Goal: Information Seeking & Learning: Learn about a topic

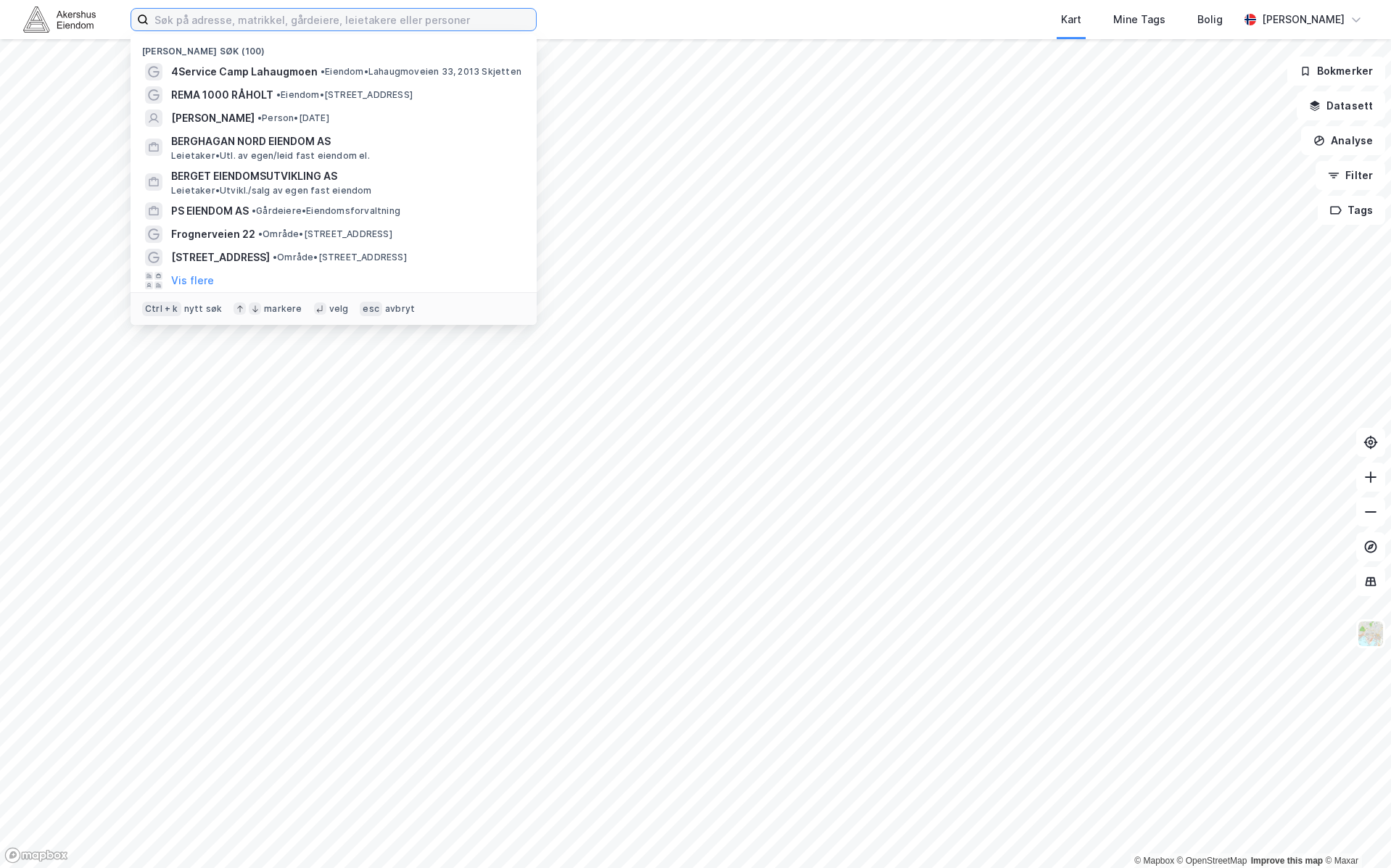
click at [170, 12] on input at bounding box center [342, 19] width 388 height 22
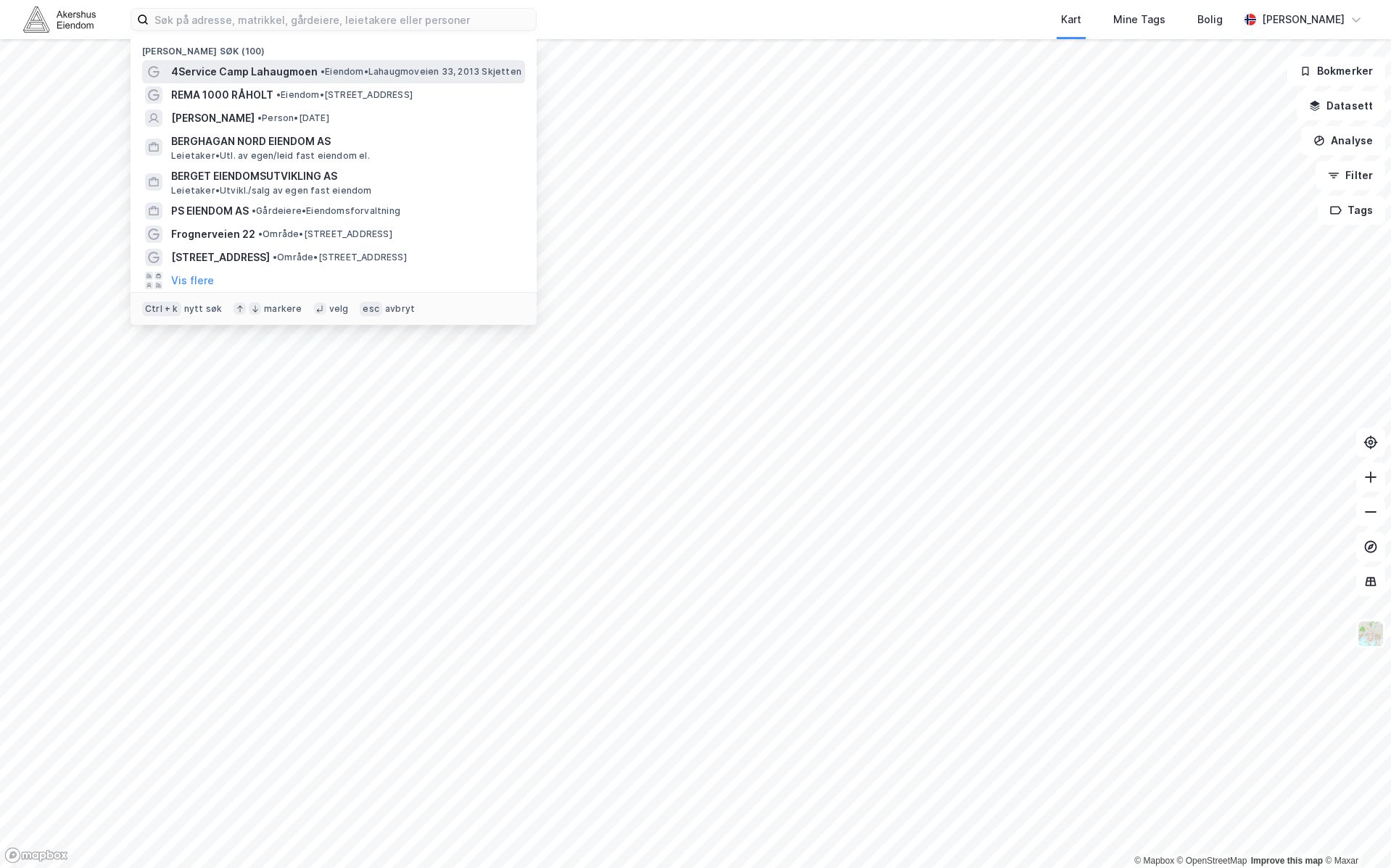
click at [183, 65] on span "4Service Camp Lahaugmoen" at bounding box center [245, 72] width 147 height 17
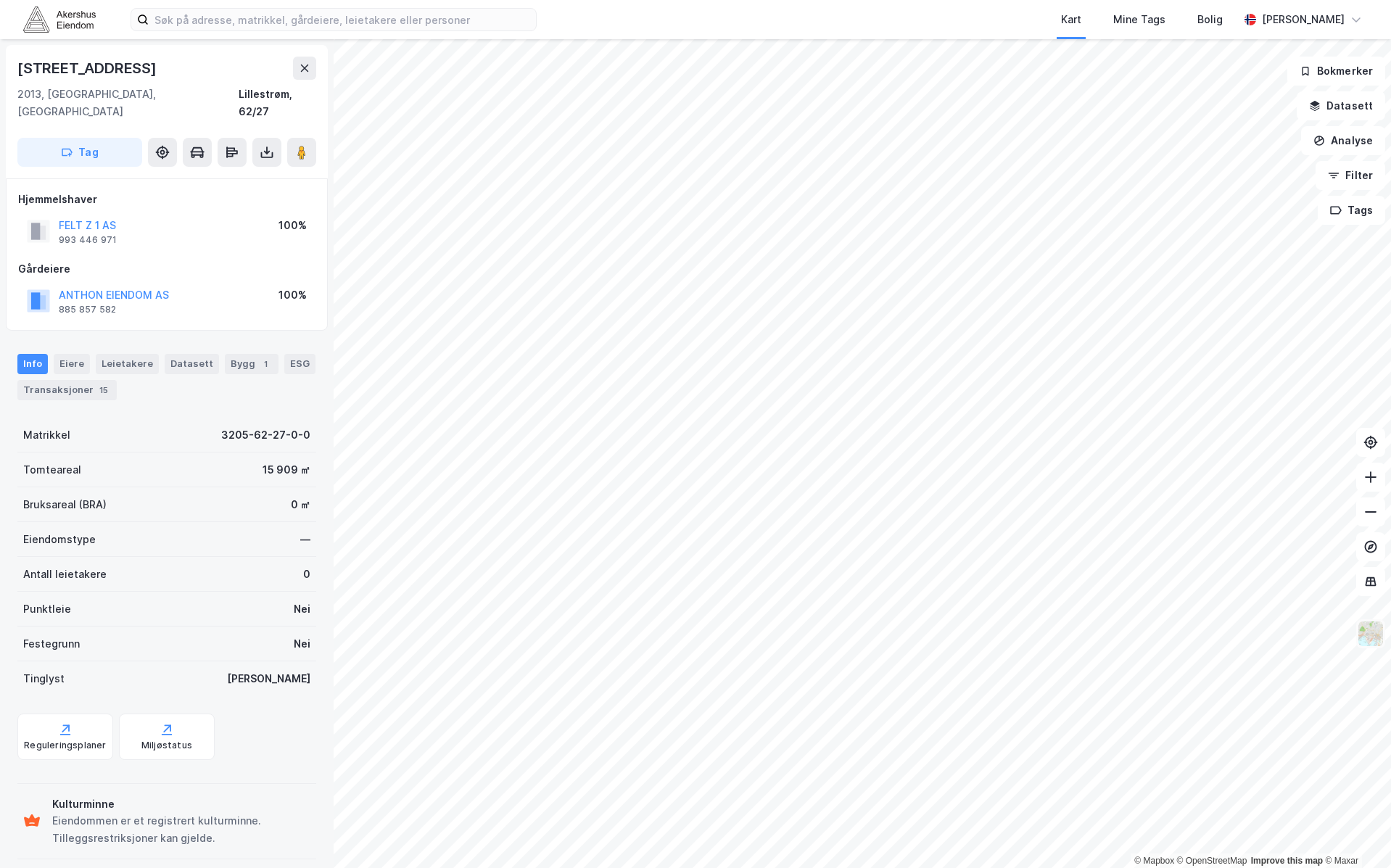
click at [1377, 637] on img at bounding box center [1371, 633] width 28 height 28
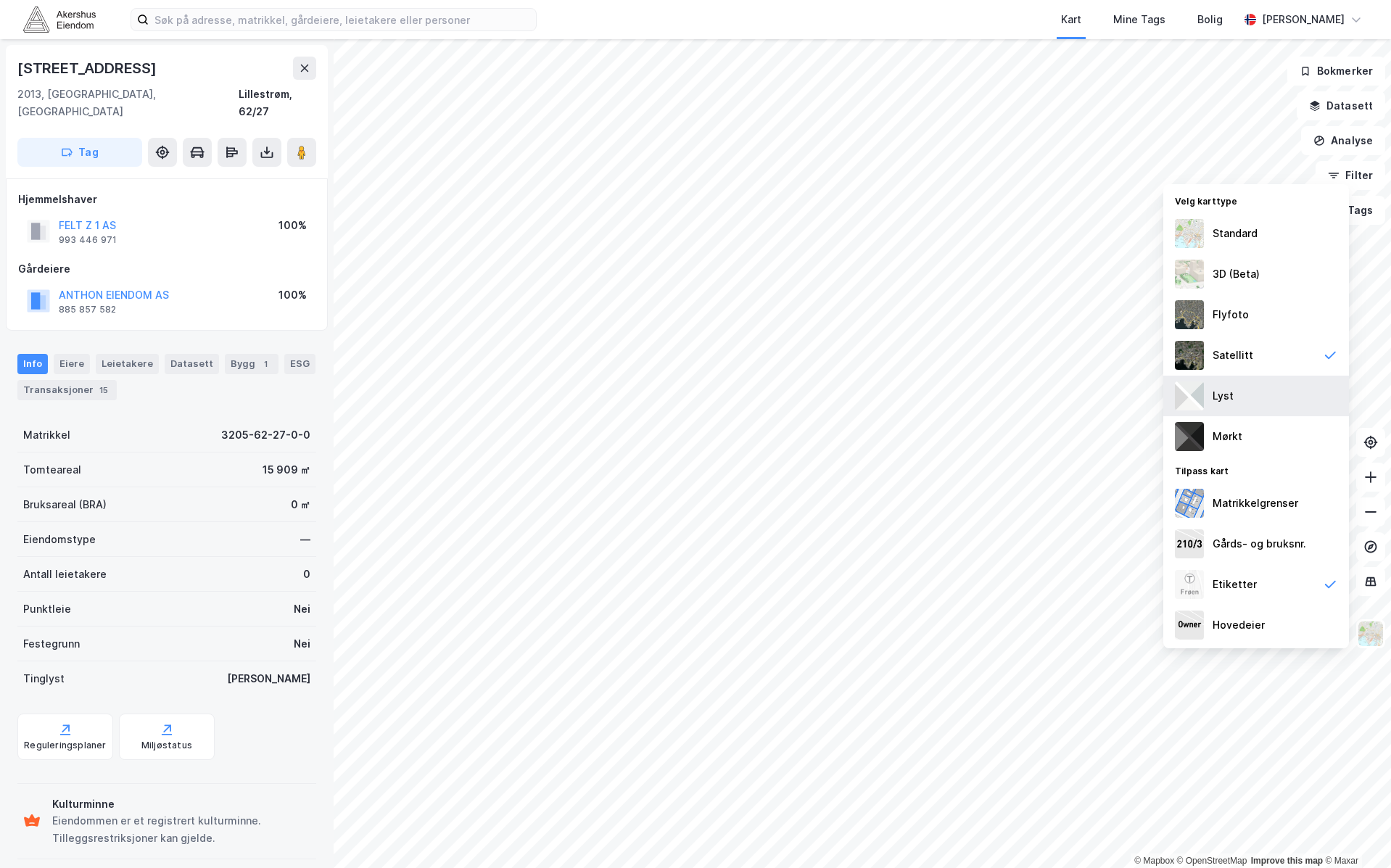
click at [1273, 392] on div "Lyst" at bounding box center [1256, 396] width 186 height 41
click at [1237, 275] on div "3D (Beta)" at bounding box center [1235, 275] width 47 height 17
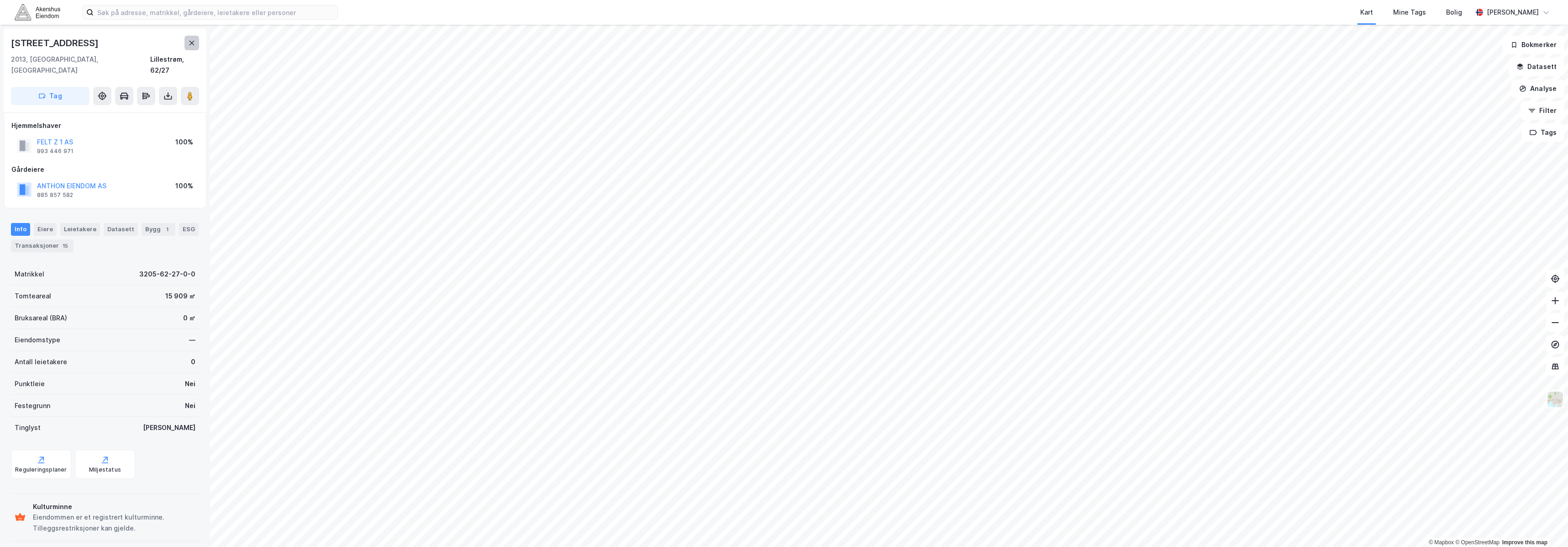
click at [188, 47] on button at bounding box center [192, 43] width 15 height 15
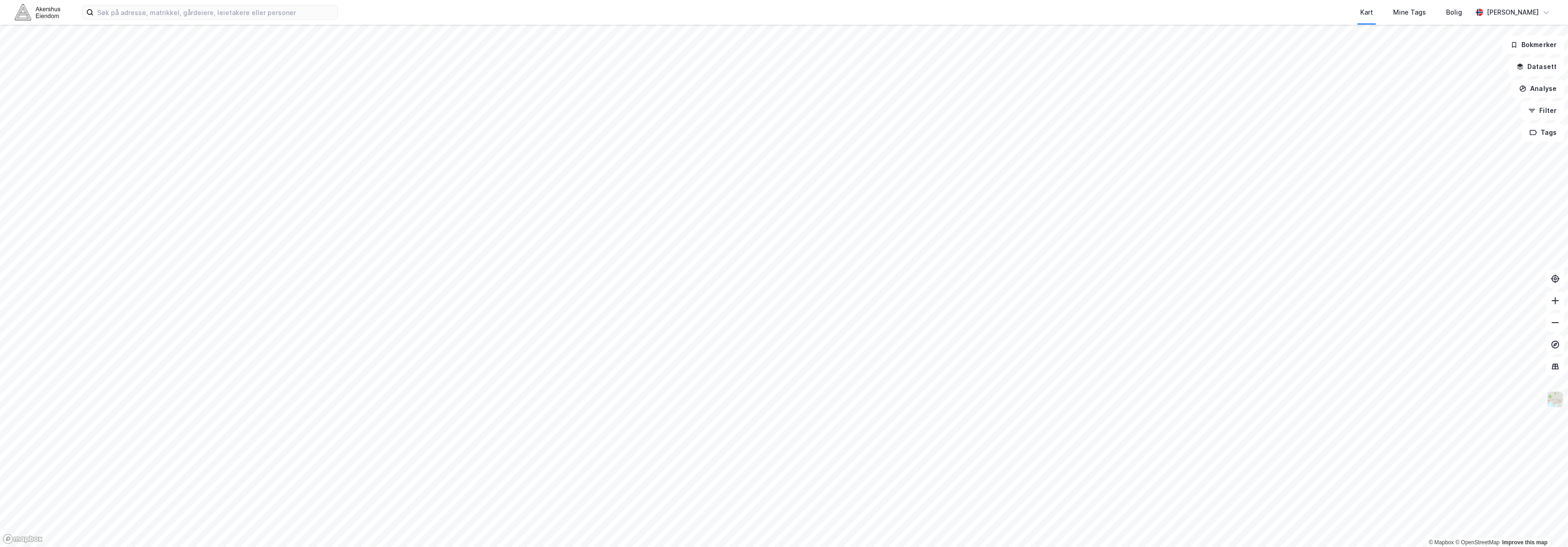
click at [875, 400] on img at bounding box center [1555, 399] width 18 height 18
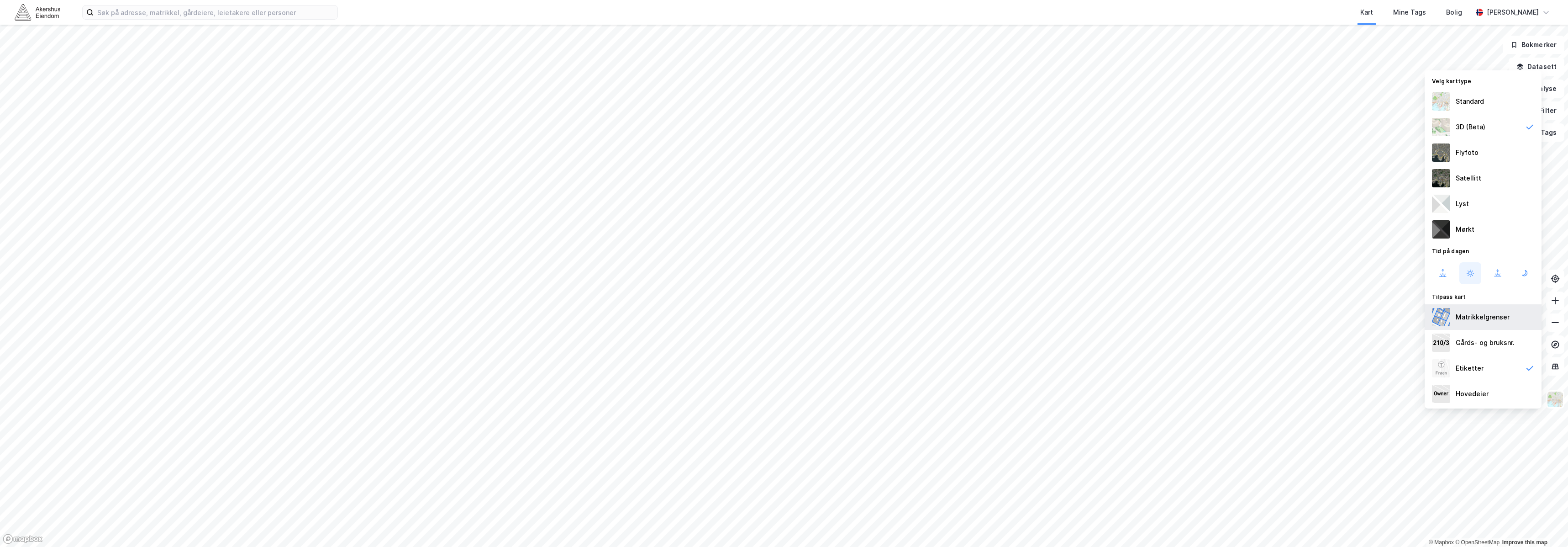
click at [875, 325] on div "Matrikkelgrenser" at bounding box center [1483, 317] width 117 height 26
drag, startPoint x: 1507, startPoint y: 316, endPoint x: 1557, endPoint y: 319, distance: 50.1
click at [875, 316] on div "Matrikkelgrenser" at bounding box center [1482, 317] width 54 height 11
